Goal: Task Accomplishment & Management: Manage account settings

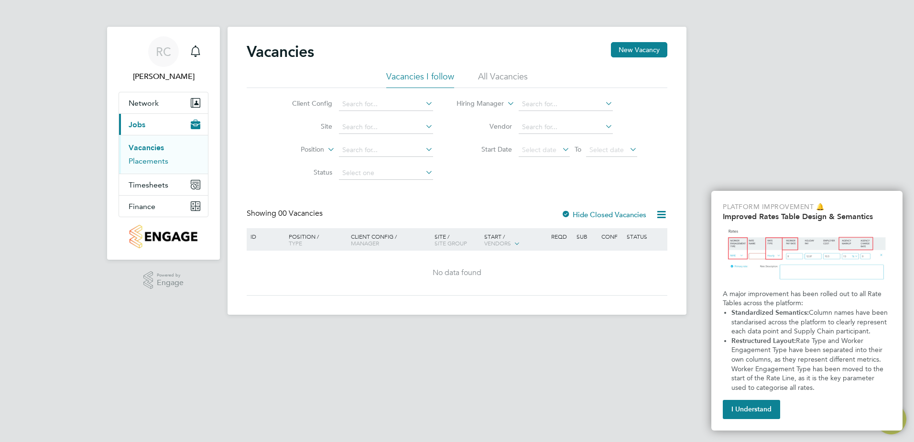
click at [135, 163] on link "Placements" at bounding box center [149, 160] width 40 height 9
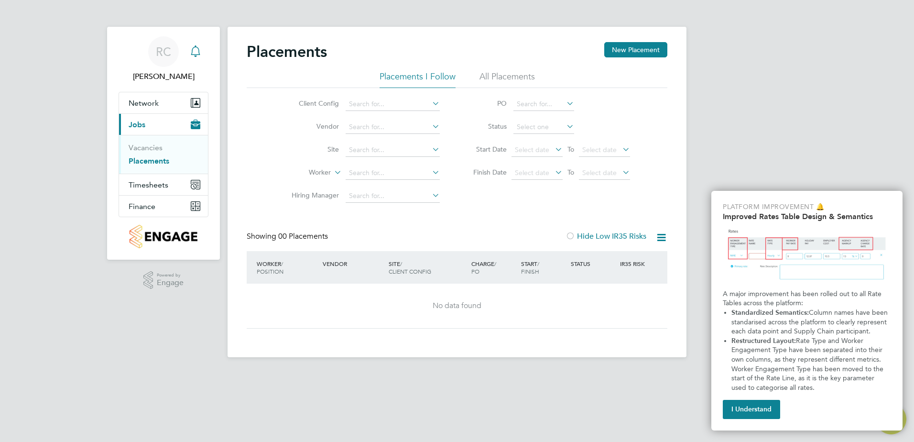
click at [196, 51] on icon "Main navigation" at bounding box center [195, 50] width 11 height 11
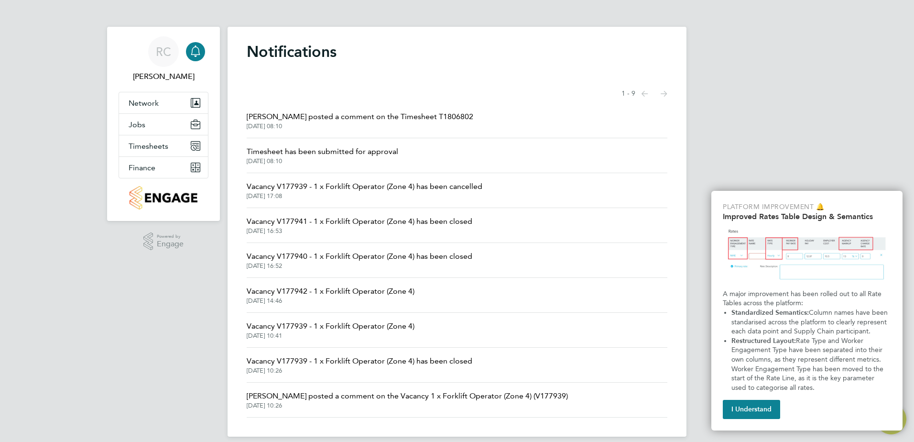
click at [297, 159] on span "[DATE] 08:10" at bounding box center [323, 161] width 152 height 8
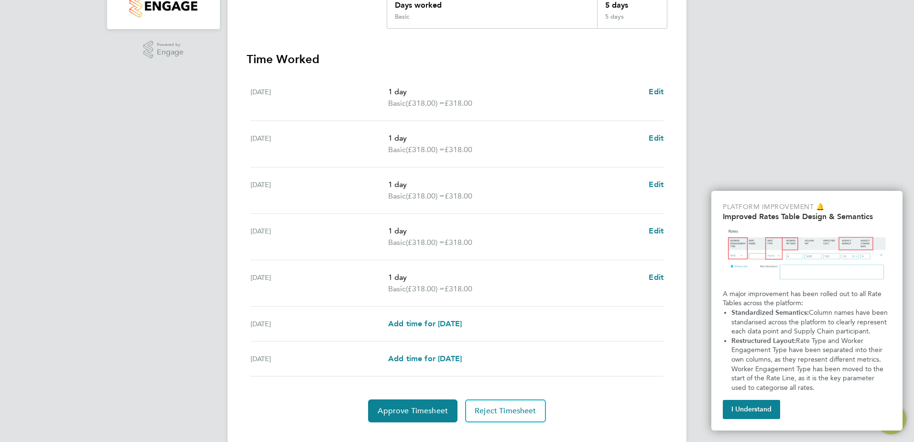
scroll to position [239, 0]
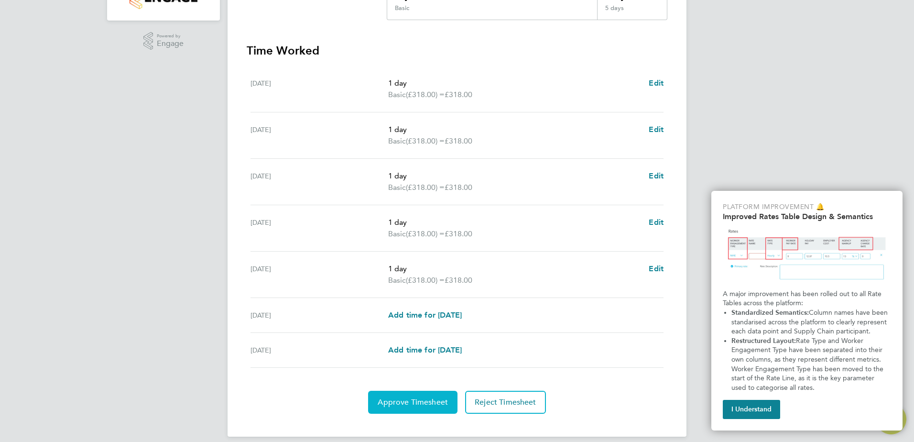
click at [422, 397] on span "Approve Timesheet" at bounding box center [413, 402] width 70 height 10
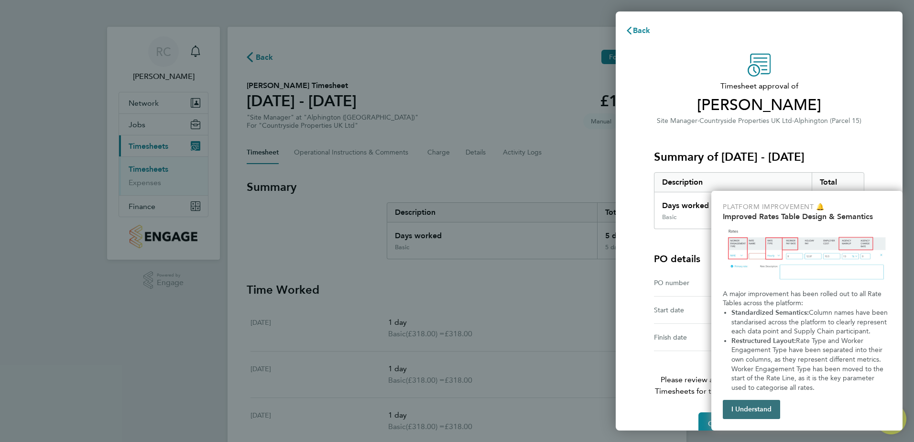
click at [746, 411] on button "I Understand" at bounding box center [751, 409] width 57 height 19
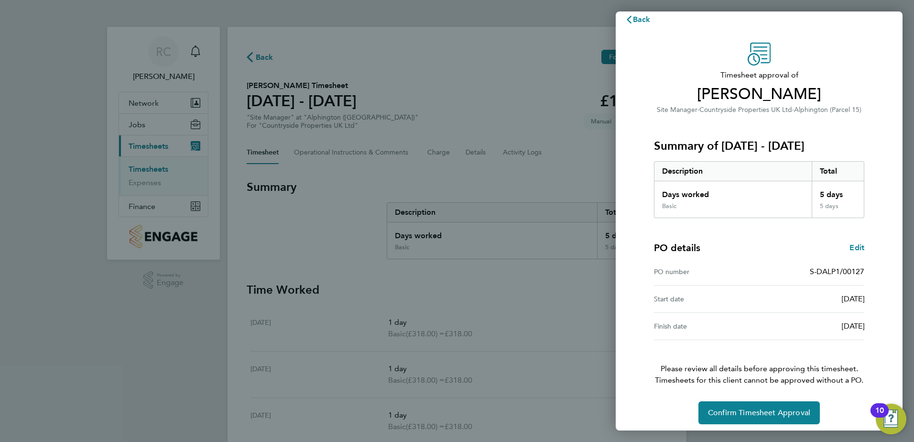
scroll to position [16, 0]
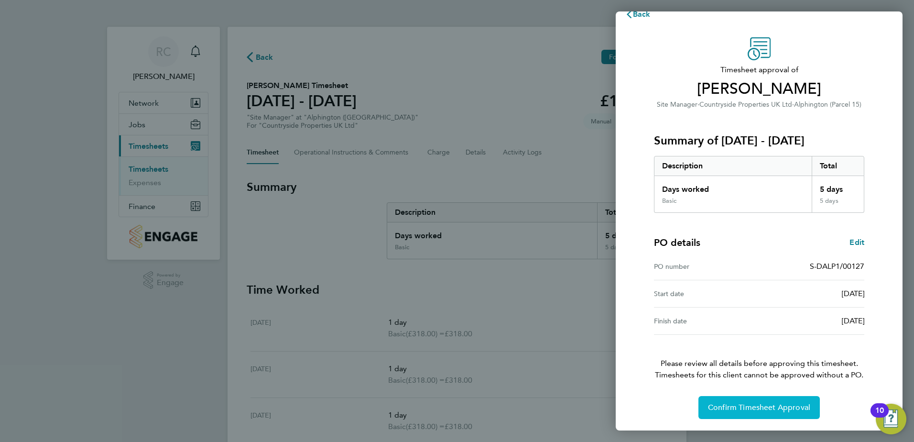
drag, startPoint x: 776, startPoint y: 406, endPoint x: 784, endPoint y: 406, distance: 7.7
click at [777, 406] on span "Confirm Timesheet Approval" at bounding box center [759, 408] width 102 height 10
